Goal: Information Seeking & Learning: Check status

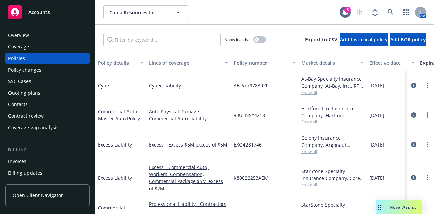
drag, startPoint x: 0, startPoint y: 0, endPoint x: 56, endPoint y: 12, distance: 57.5
click at [56, 12] on div "Accounts" at bounding box center [47, 12] width 79 height 14
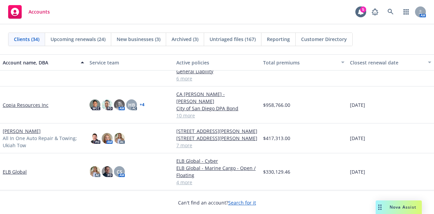
scroll to position [294, 0]
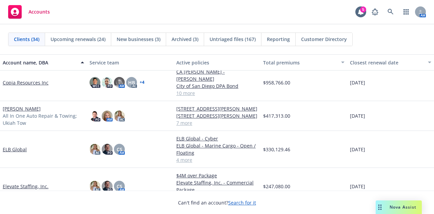
click at [41, 108] on link "[PERSON_NAME]" at bounding box center [22, 108] width 38 height 7
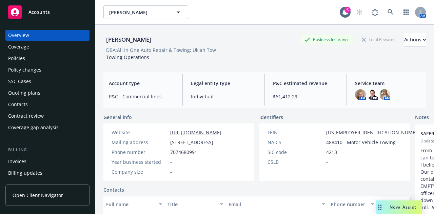
click at [48, 60] on div "Policies" at bounding box center [47, 58] width 79 height 11
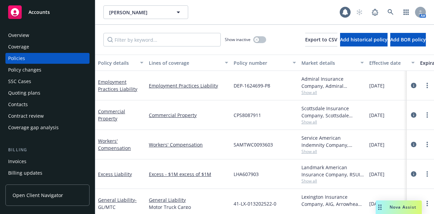
click at [47, 70] on div "Policy changes" at bounding box center [47, 69] width 79 height 11
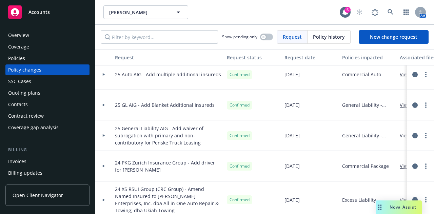
scroll to position [37, 0]
click at [412, 166] on icon "circleInformation" at bounding box center [414, 165] width 5 height 5
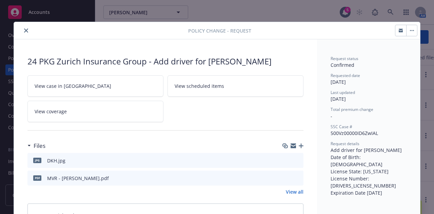
scroll to position [20, 0]
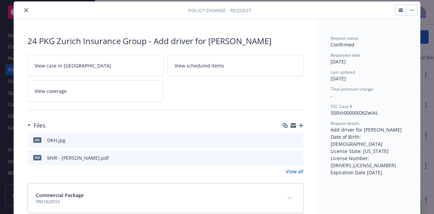
click at [22, 12] on button "close" at bounding box center [26, 10] width 8 height 8
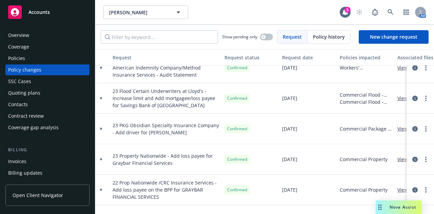
scroll to position [501, 2]
click at [412, 129] on icon "circleInformation" at bounding box center [414, 128] width 5 height 5
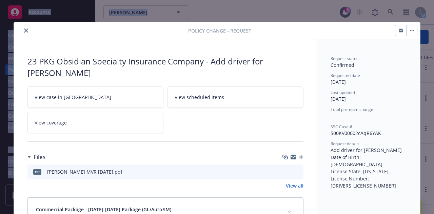
drag, startPoint x: 27, startPoint y: 9, endPoint x: 30, endPoint y: 16, distance: 7.4
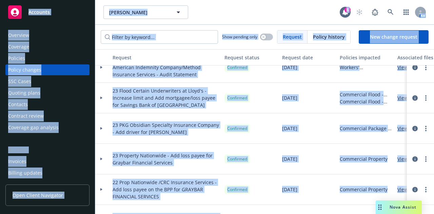
click at [124, 64] on button "Request" at bounding box center [166, 57] width 112 height 16
click at [228, 11] on div "[PERSON_NAME] [PERSON_NAME] [PERSON_NAME]" at bounding box center [221, 12] width 236 height 14
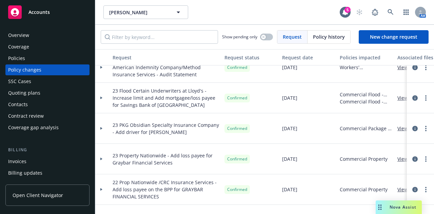
click at [19, 59] on div "Policies" at bounding box center [16, 58] width 17 height 11
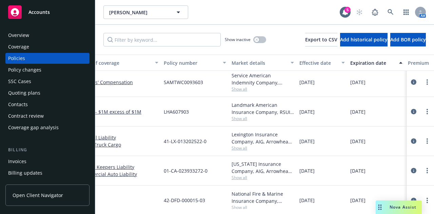
scroll to position [60, 72]
